Goal: Information Seeking & Learning: Learn about a topic

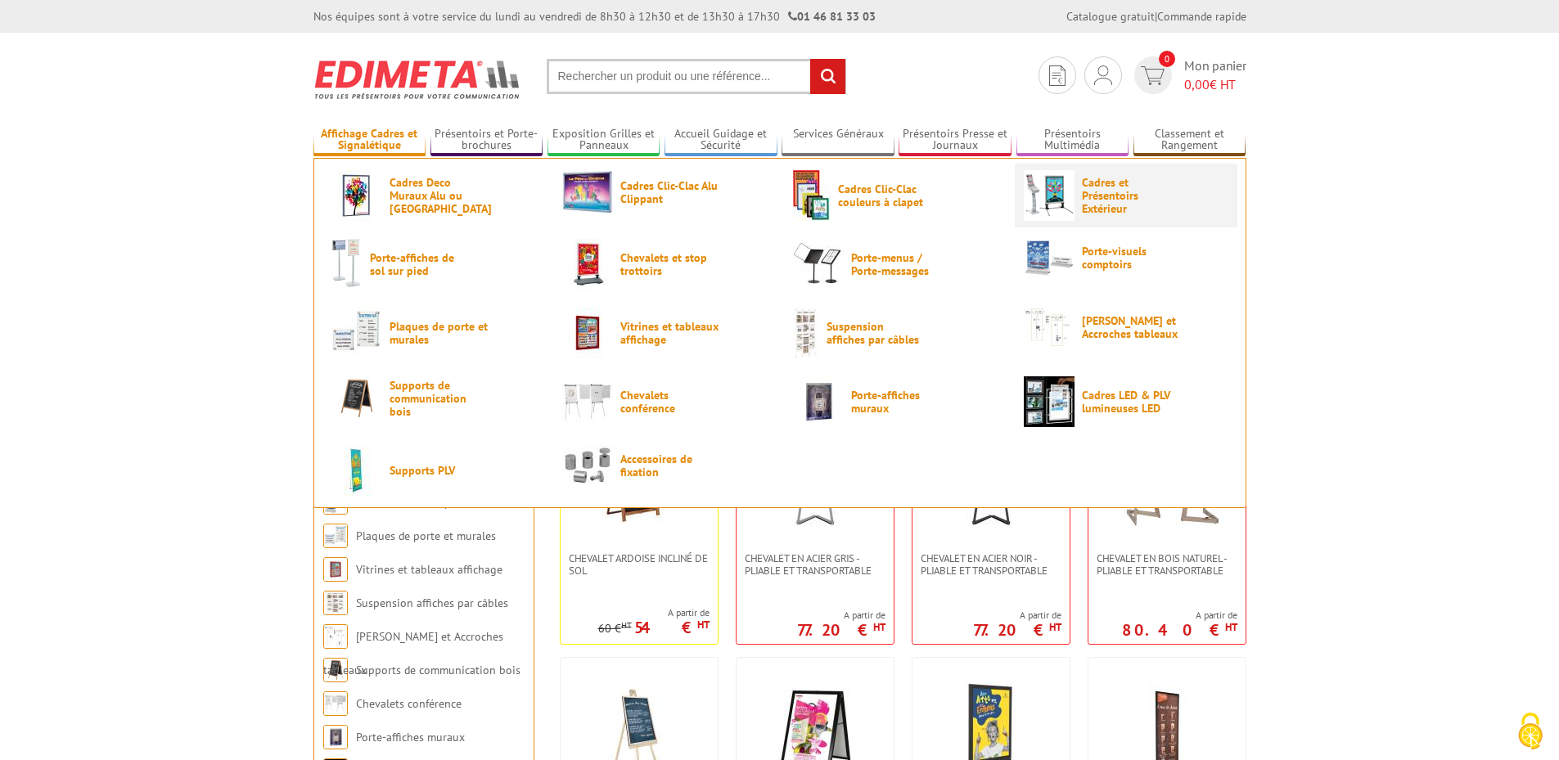
click at [1102, 209] on span "Cadres et Présentoirs Extérieur" at bounding box center [1131, 195] width 98 height 39
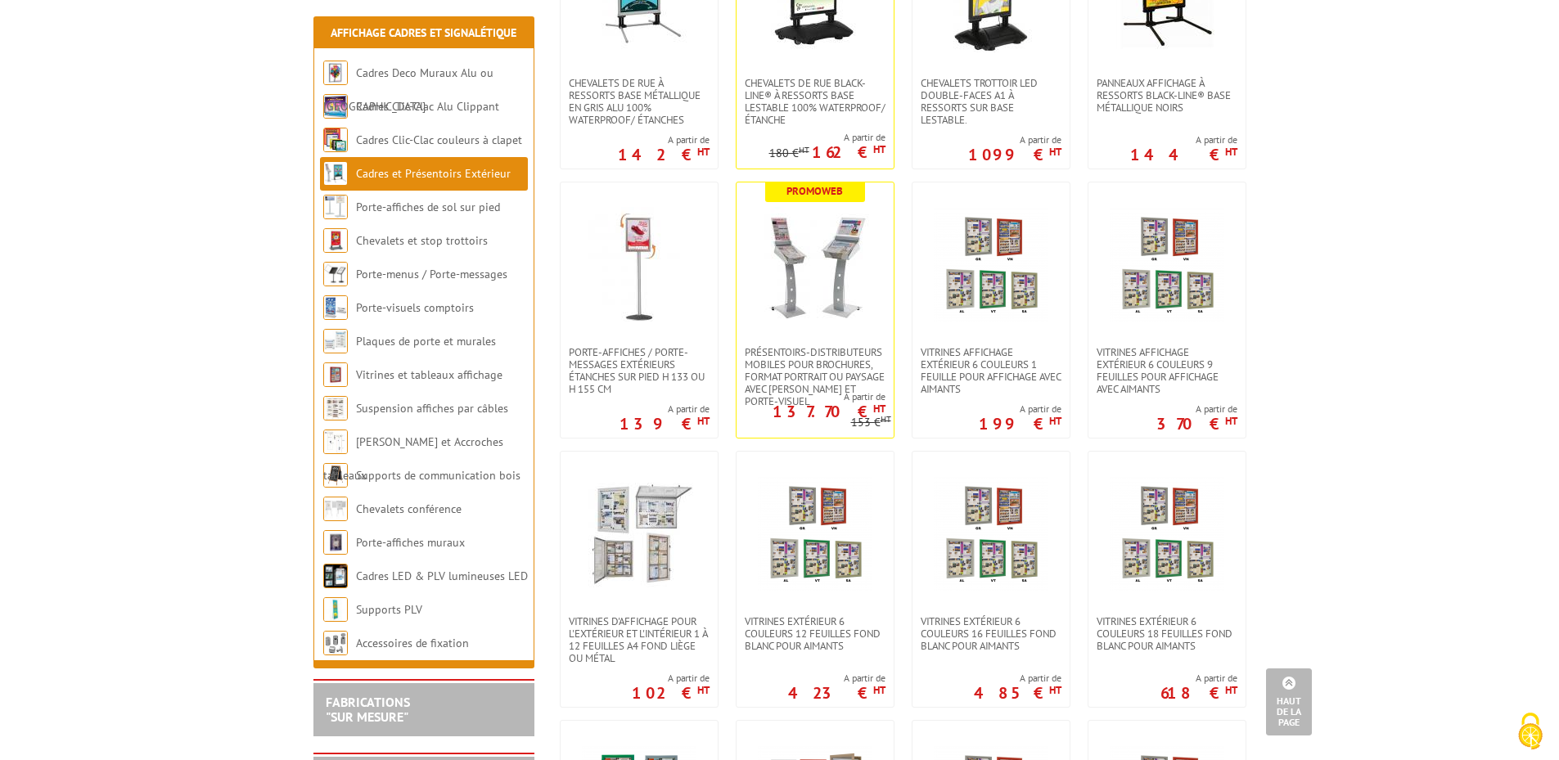
scroll to position [573, 0]
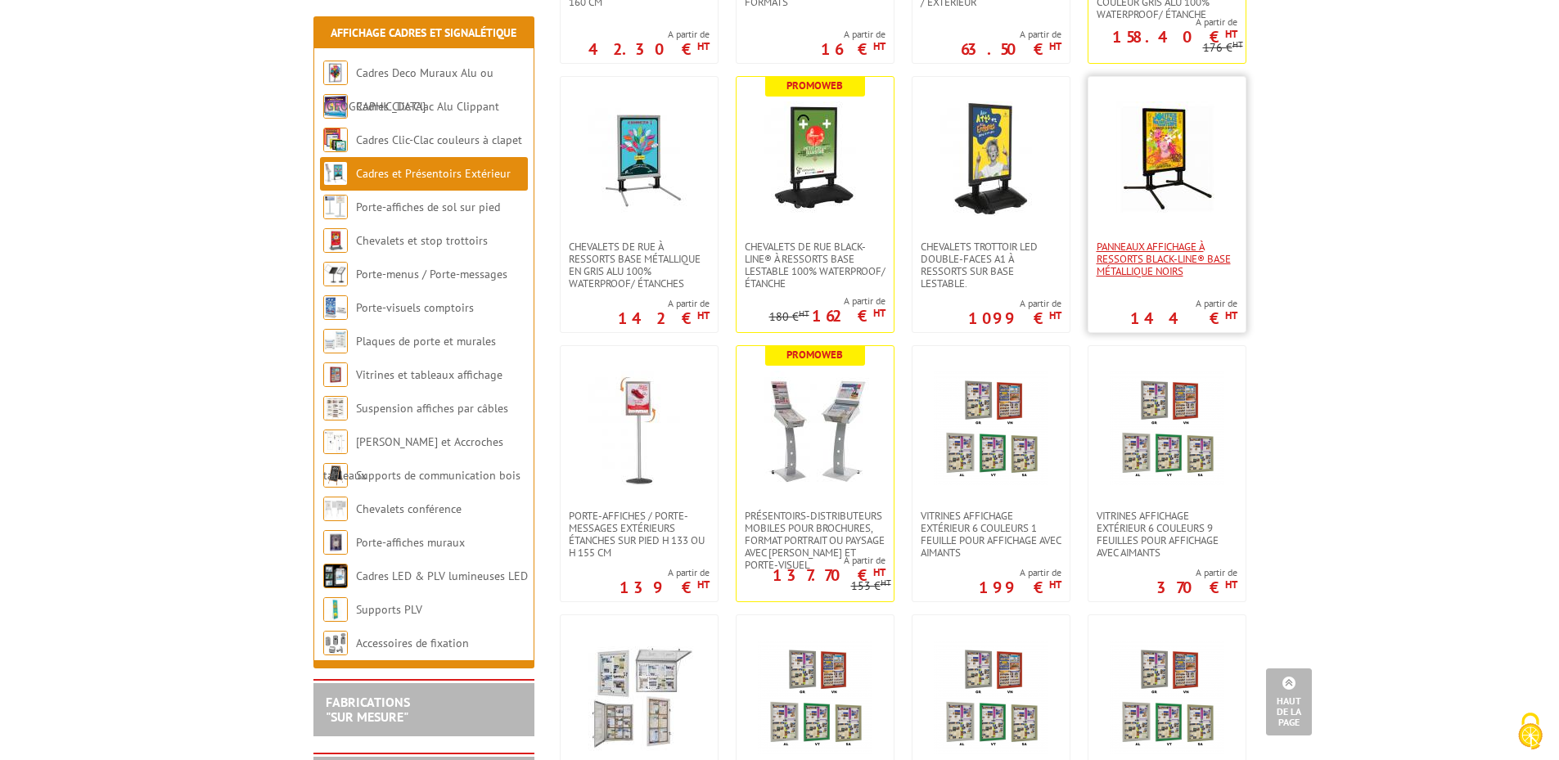
click at [1140, 268] on span "Panneaux affichage à ressorts Black-Line® base métallique Noirs" at bounding box center [1167, 259] width 141 height 37
